Goal: Information Seeking & Learning: Learn about a topic

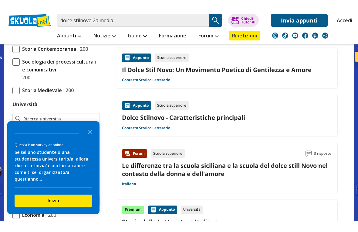
scroll to position [222, 0]
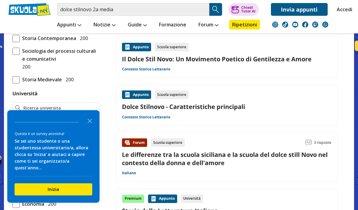
click at [300, 55] on link "Il Dolce Stil Novo: Un Movimento Poetico di Gentilezza e Amore" at bounding box center [226, 59] width 209 height 8
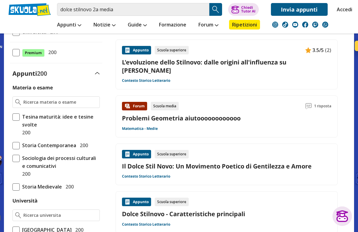
scroll to position [0, 0]
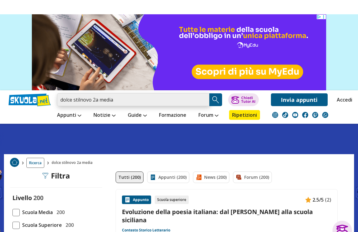
click at [179, 79] on input "dolce stilnovo 2a media" at bounding box center [133, 85] width 152 height 13
click at [82, 79] on input "dolce stilnovo 2a media" at bounding box center [133, 85] width 152 height 13
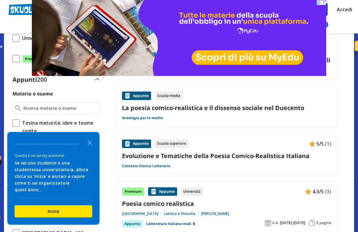
scroll to position [109, 0]
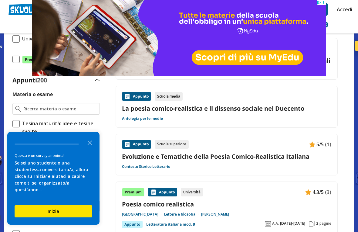
click at [91, 147] on icon "Close the survey" at bounding box center [90, 142] width 12 height 12
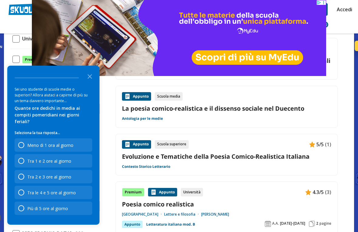
click at [92, 79] on polygon "Close the survey" at bounding box center [90, 76] width 5 height 5
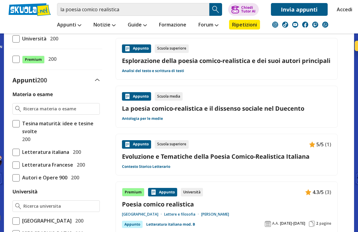
click at [322, 3] on link "Invia appunti" at bounding box center [299, 9] width 57 height 13
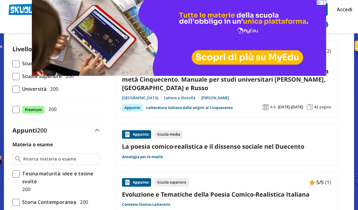
scroll to position [64, 0]
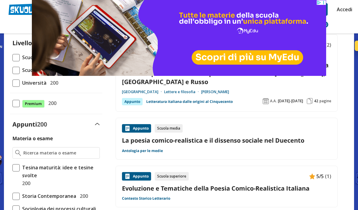
click at [287, 136] on link "La poesia comico-realistica e il dissenso sociale nel Duecento" at bounding box center [226, 140] width 209 height 8
